Goal: Task Accomplishment & Management: Manage account settings

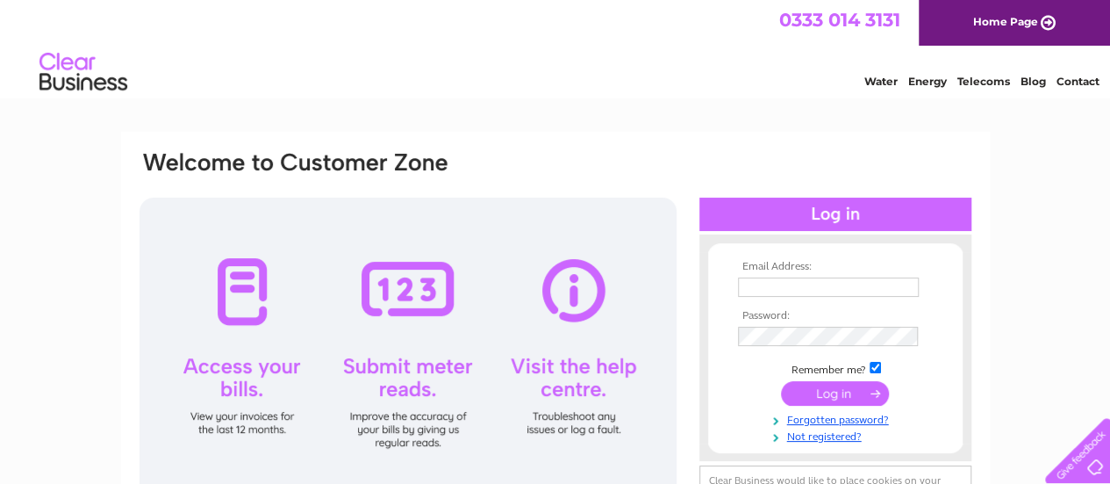
type input "[EMAIL_ADDRESS][DOMAIN_NAME]"
click at [843, 396] on input "submit" at bounding box center [835, 393] width 108 height 25
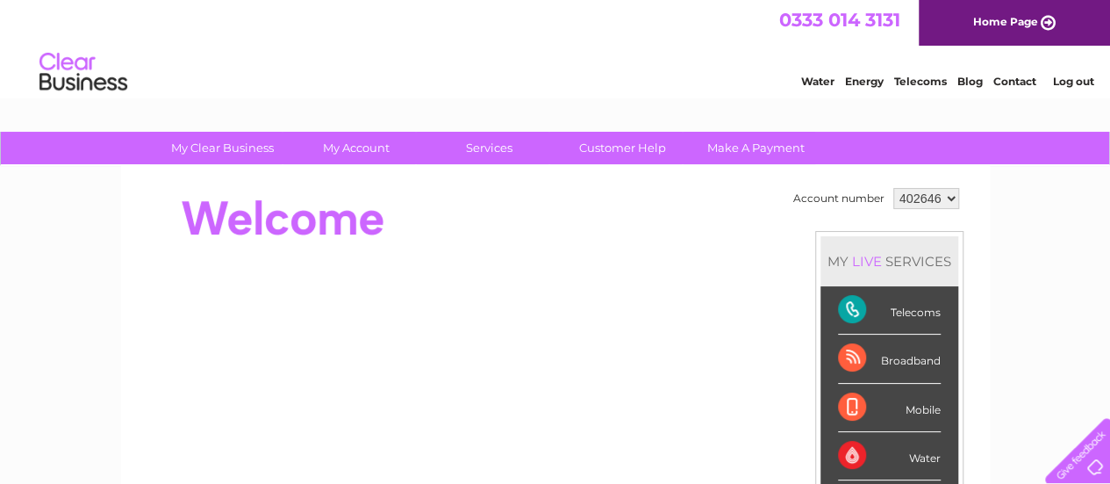
scroll to position [40, 0]
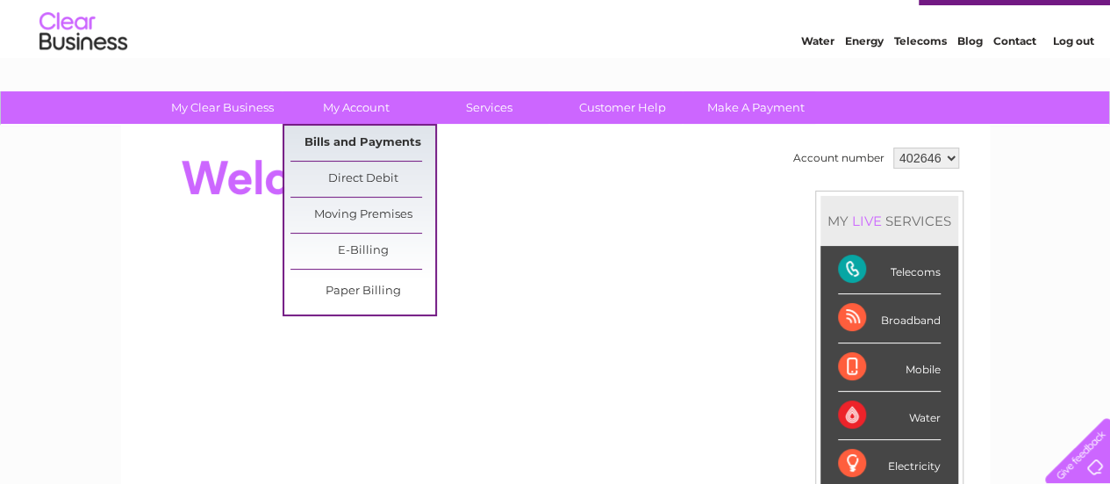
click at [348, 141] on link "Bills and Payments" at bounding box center [362, 142] width 145 height 35
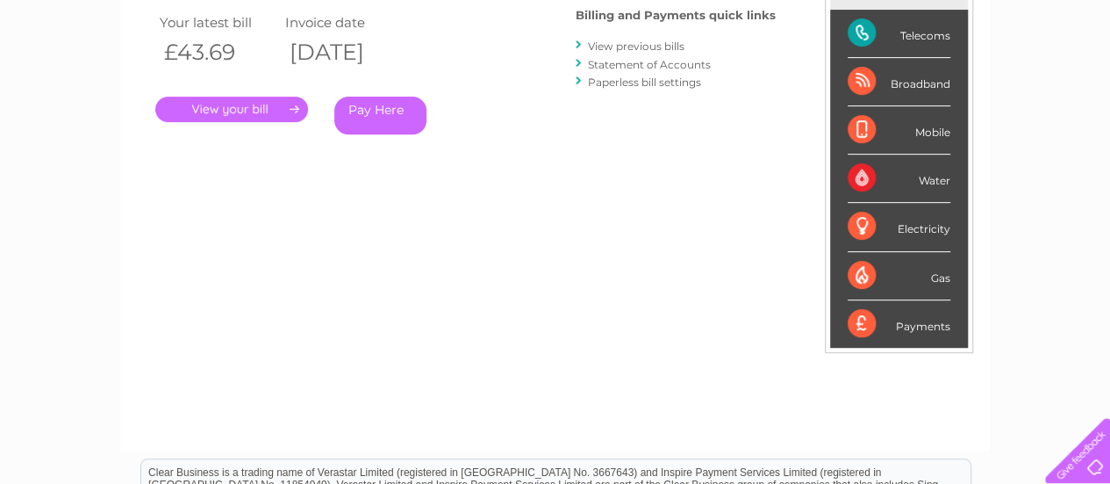
scroll to position [79, 0]
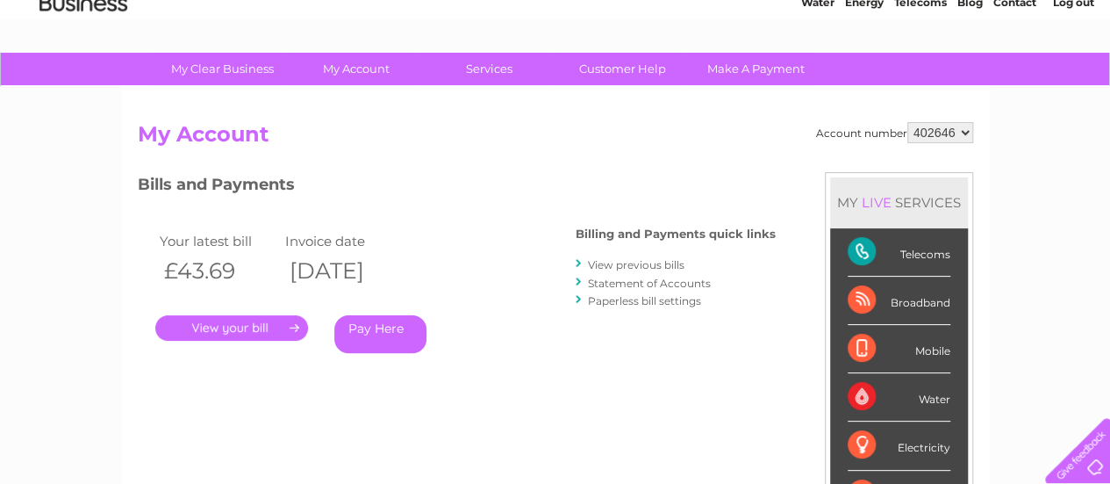
click at [653, 261] on link "View previous bills" at bounding box center [636, 264] width 97 height 13
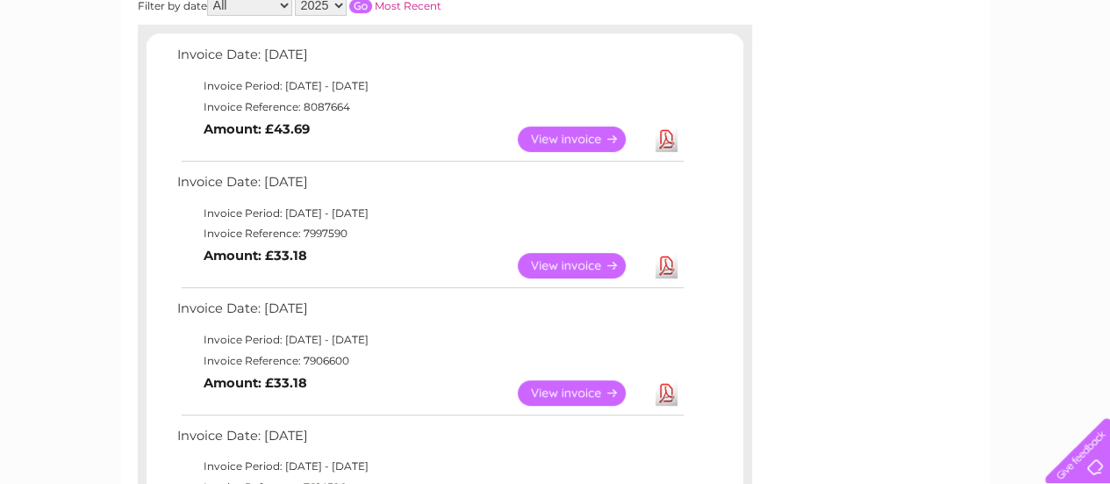
scroll to position [288, 0]
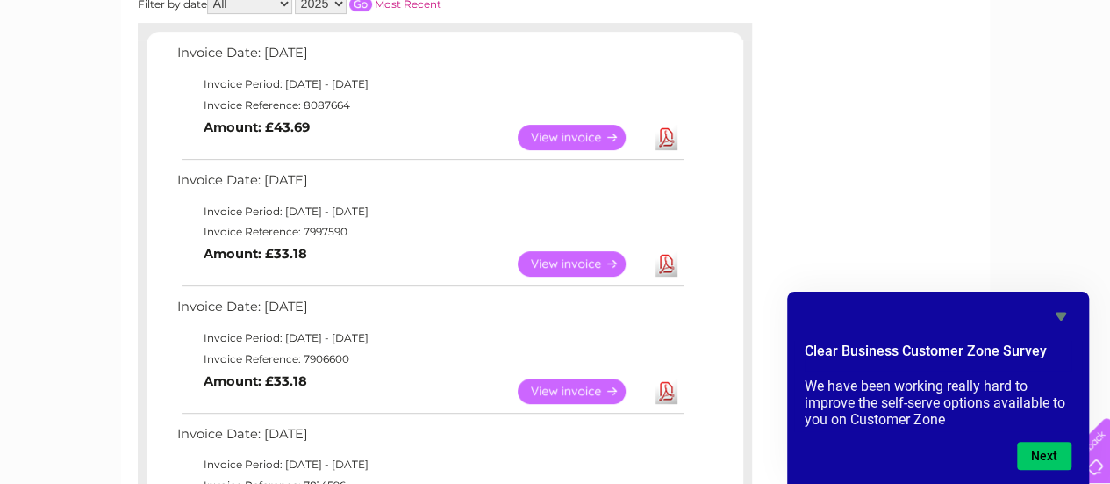
drag, startPoint x: 301, startPoint y: 231, endPoint x: 344, endPoint y: 230, distance: 43.0
click at [344, 230] on td "Invoice Reference: 7997590" at bounding box center [429, 231] width 513 height 21
copy td "7997590"
click at [556, 262] on link "View" at bounding box center [582, 263] width 129 height 25
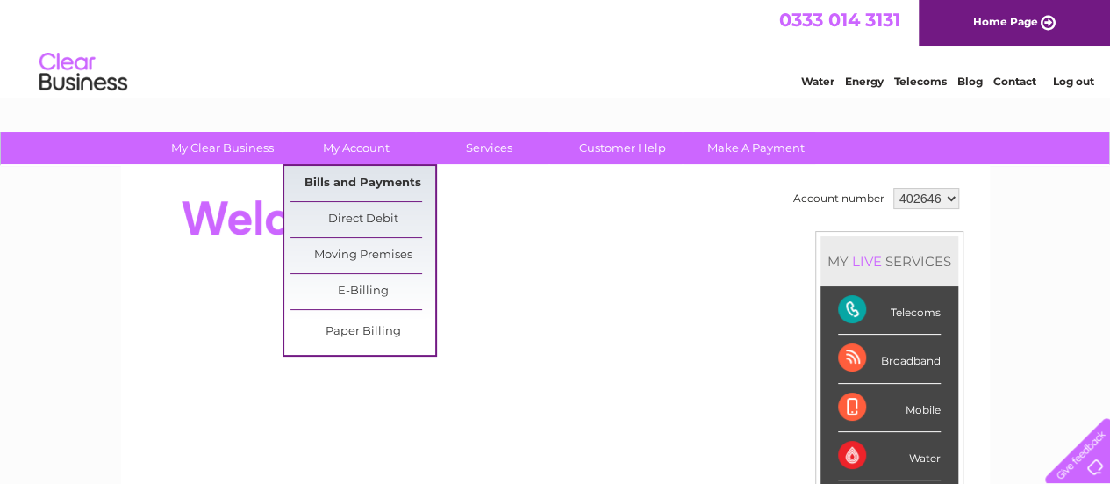
click at [351, 176] on link "Bills and Payments" at bounding box center [362, 183] width 145 height 35
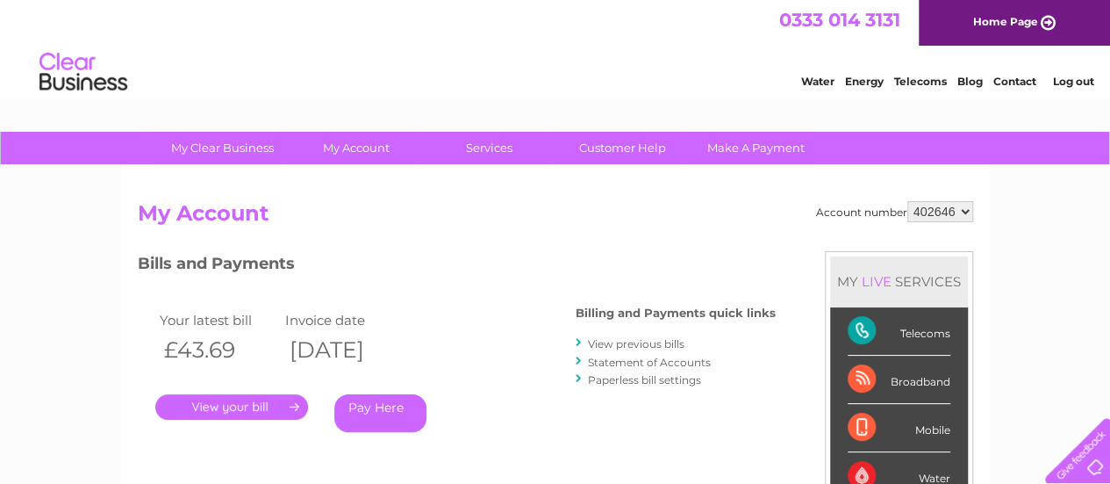
click at [276, 405] on link "." at bounding box center [231, 406] width 153 height 25
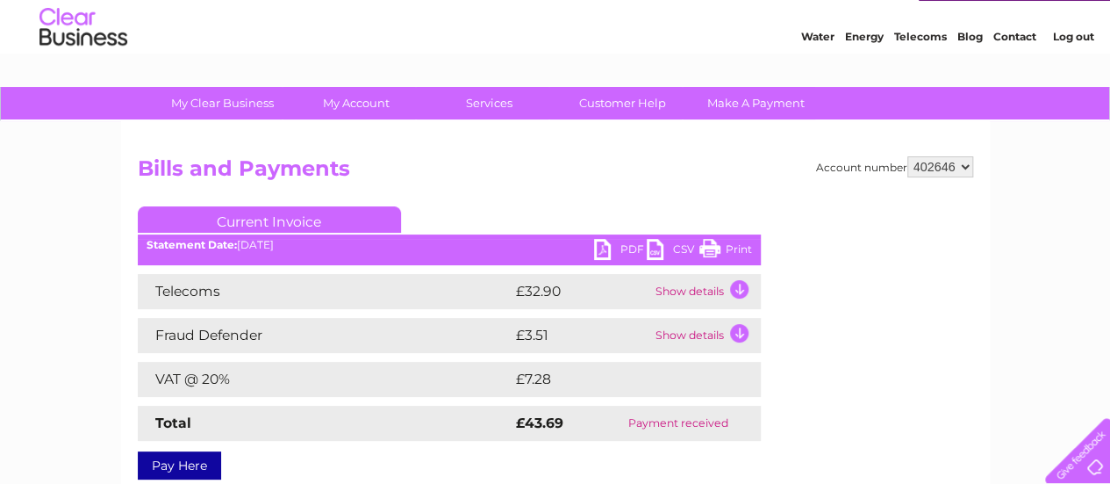
scroll to position [46, 0]
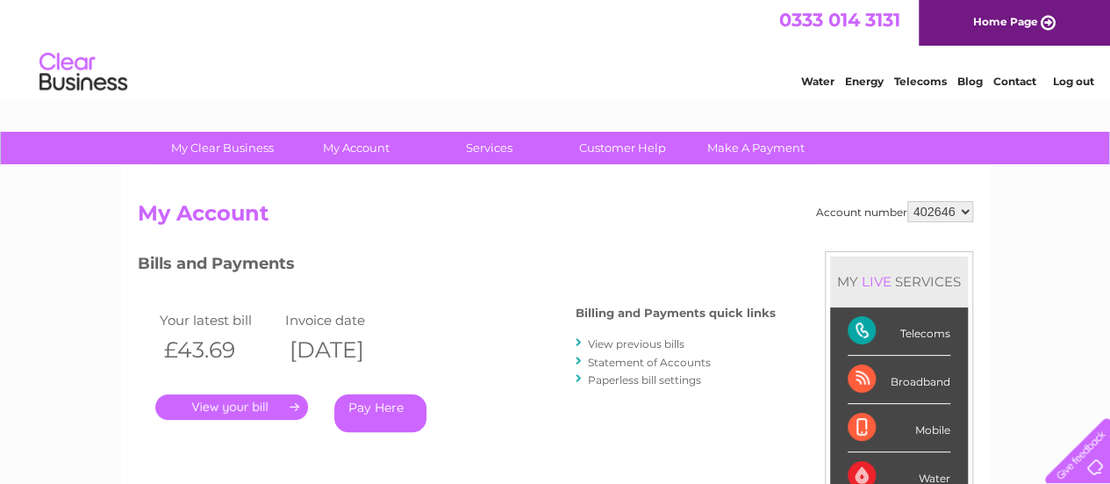
click at [681, 348] on link "View previous bills" at bounding box center [636, 343] width 97 height 13
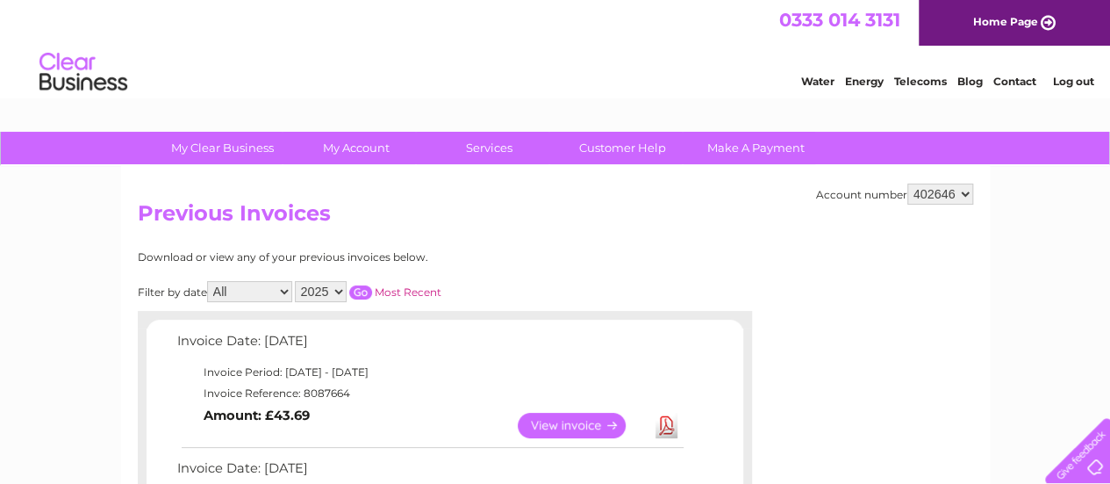
drag, startPoint x: 301, startPoint y: 392, endPoint x: 351, endPoint y: 394, distance: 50.1
click at [351, 394] on td "Invoice Reference: 8087664" at bounding box center [429, 393] width 513 height 21
click at [321, 390] on td "Invoice Reference: 8087664" at bounding box center [429, 393] width 513 height 21
drag, startPoint x: 301, startPoint y: 390, endPoint x: 390, endPoint y: 396, distance: 88.8
click at [390, 396] on td "Invoice Reference: 8087664" at bounding box center [429, 393] width 513 height 21
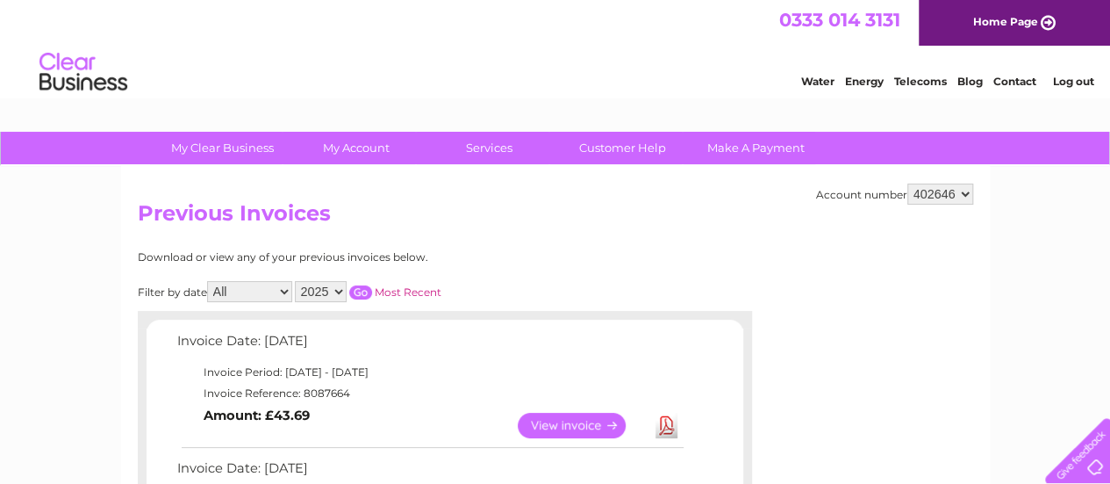
copy td "8087664"
